Goal: Information Seeking & Learning: Learn about a topic

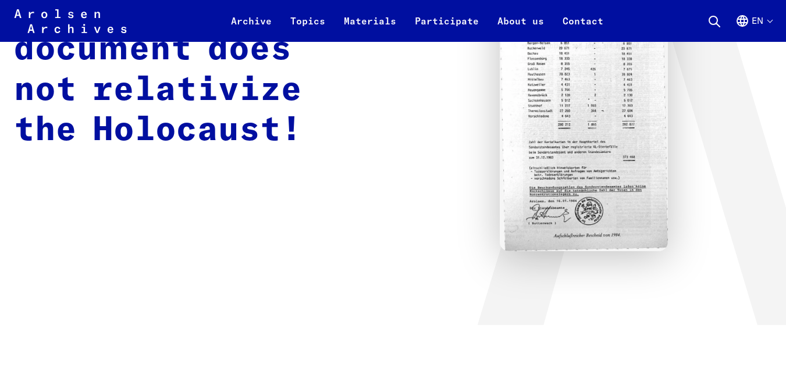
scroll to position [140, 0]
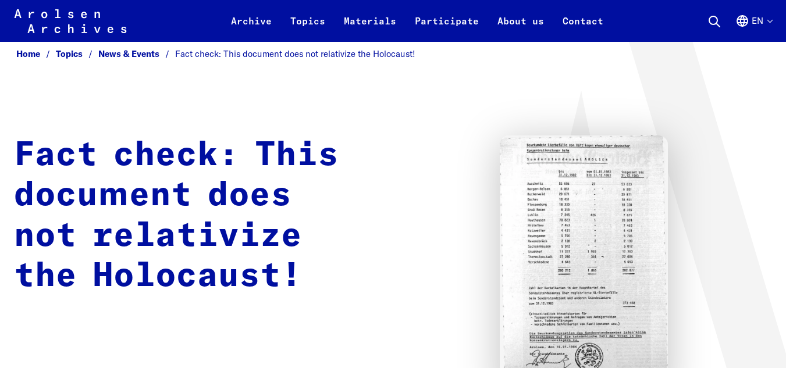
scroll to position [136, 0]
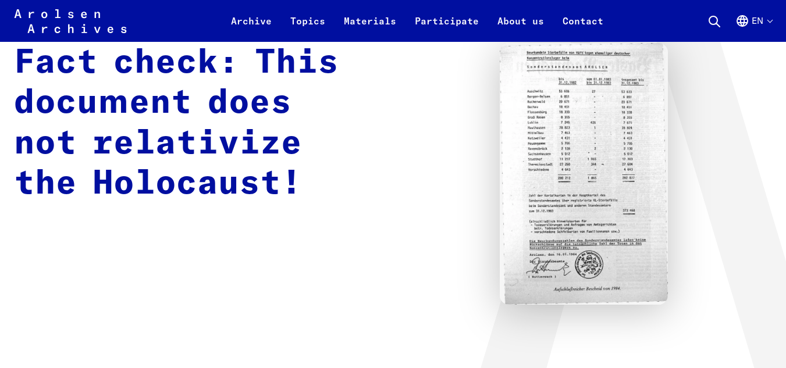
click at [566, 150] on img at bounding box center [584, 174] width 168 height 262
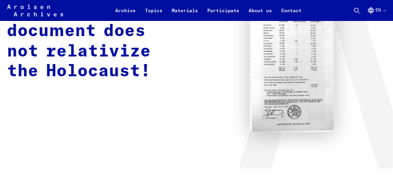
scroll to position [121, 0]
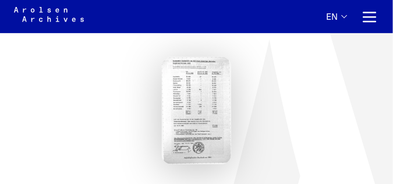
scroll to position [64, 0]
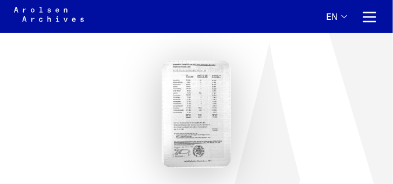
drag, startPoint x: 145, startPoint y: 102, endPoint x: 259, endPoint y: 118, distance: 114.5
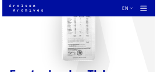
scroll to position [88, 0]
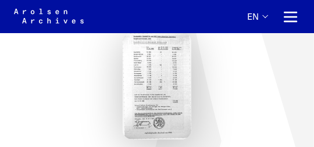
click at [165, 72] on img at bounding box center [157, 86] width 69 height 107
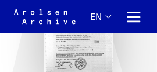
scroll to position [120, 0]
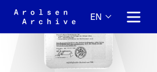
click at [95, 42] on img at bounding box center [78, 15] width 69 height 107
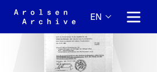
scroll to position [108, 0]
